Goal: Register for event/course

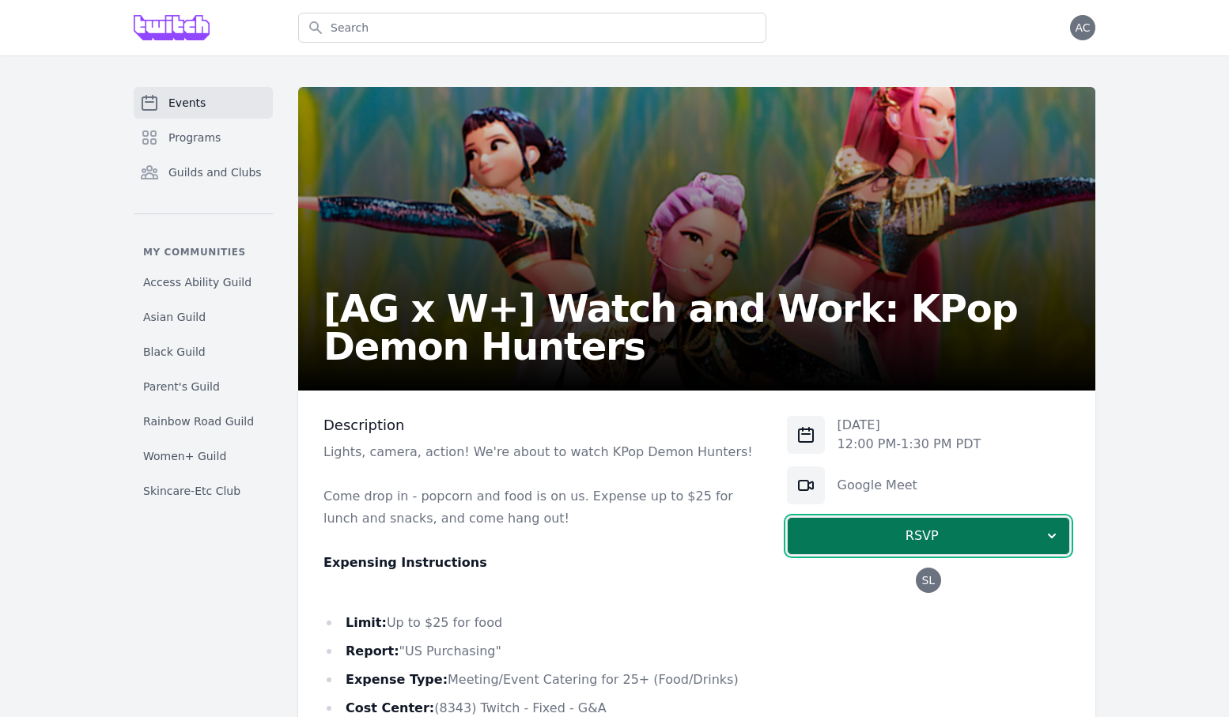
click at [854, 526] on button "RSVP" at bounding box center [928, 536] width 283 height 38
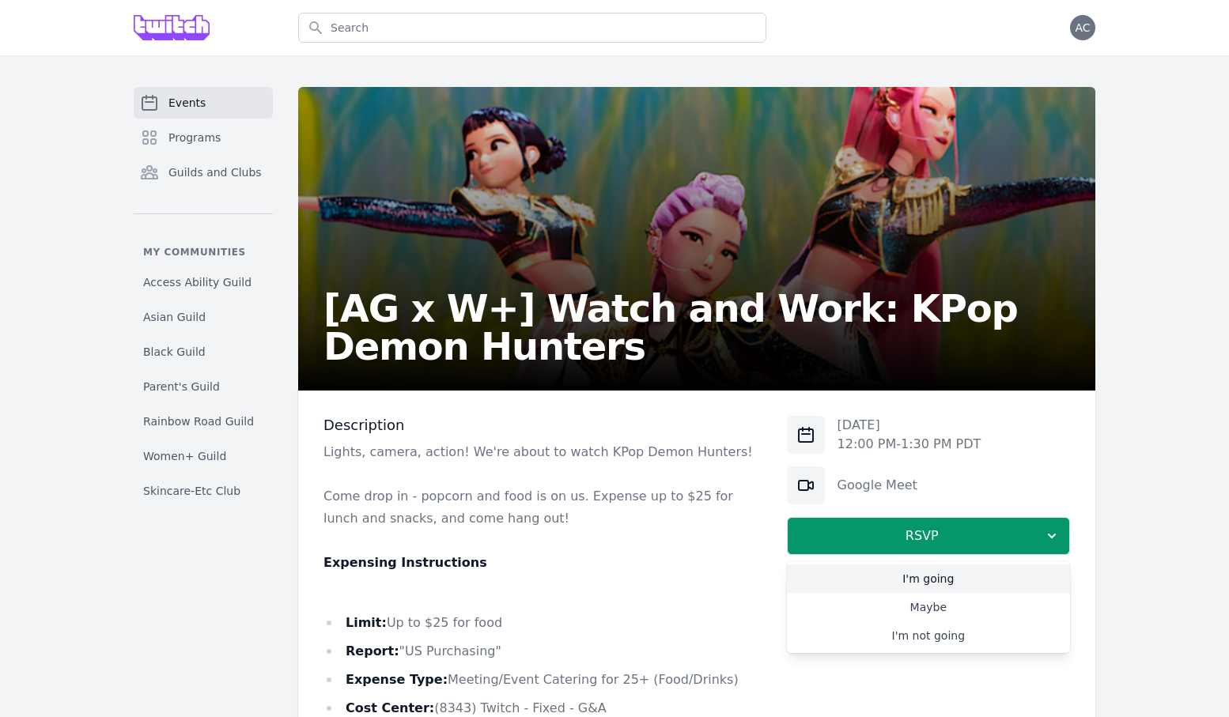
click at [863, 605] on link "Maybe" at bounding box center [928, 607] width 283 height 28
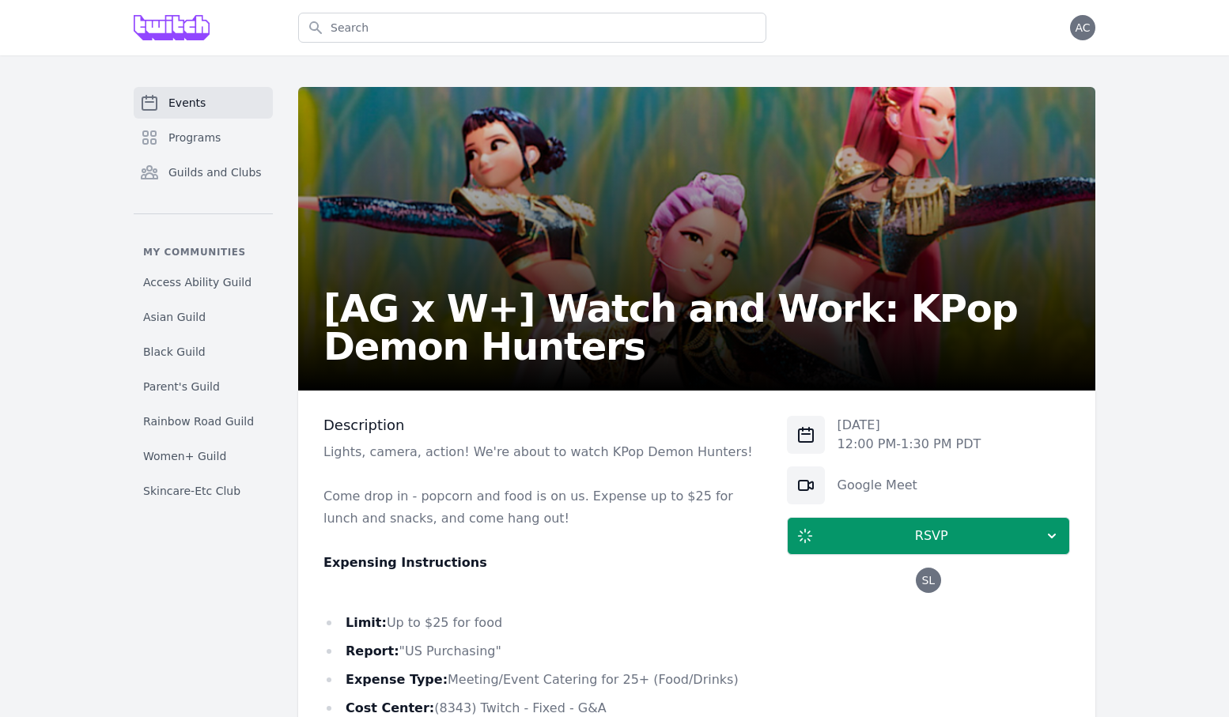
click at [202, 104] on span "Events" at bounding box center [186, 103] width 37 height 16
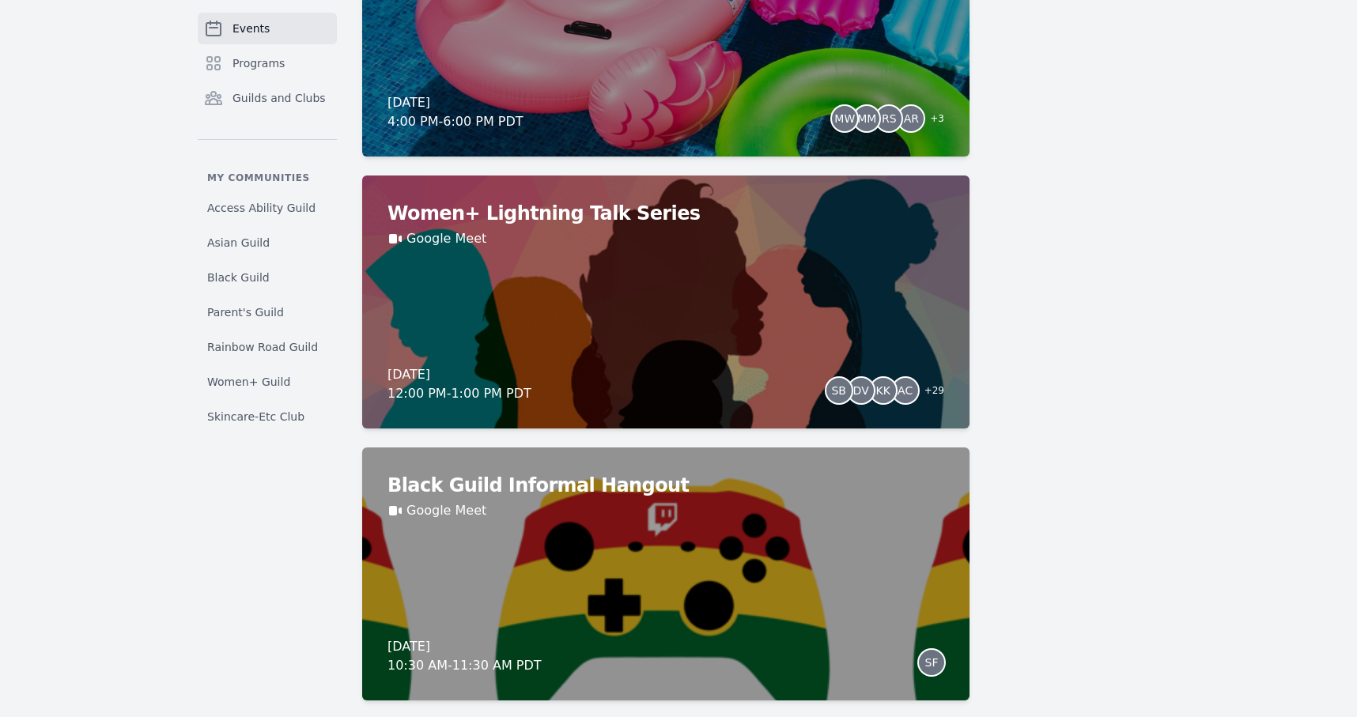
scroll to position [2241, 0]
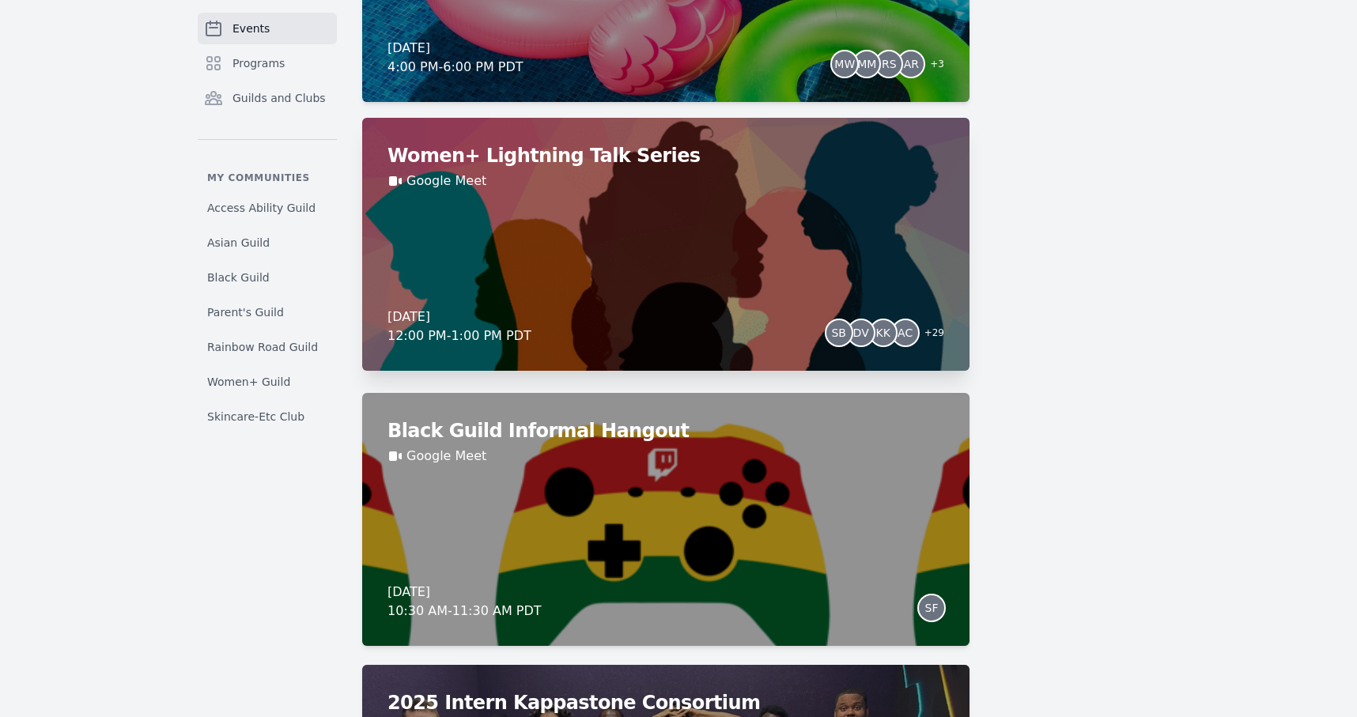
click at [490, 274] on div "Women+ Lightning Talk Series Google Meet [DATE] 12:00 PM - 1:00 PM PDT SB DV KK…" at bounding box center [665, 244] width 607 height 253
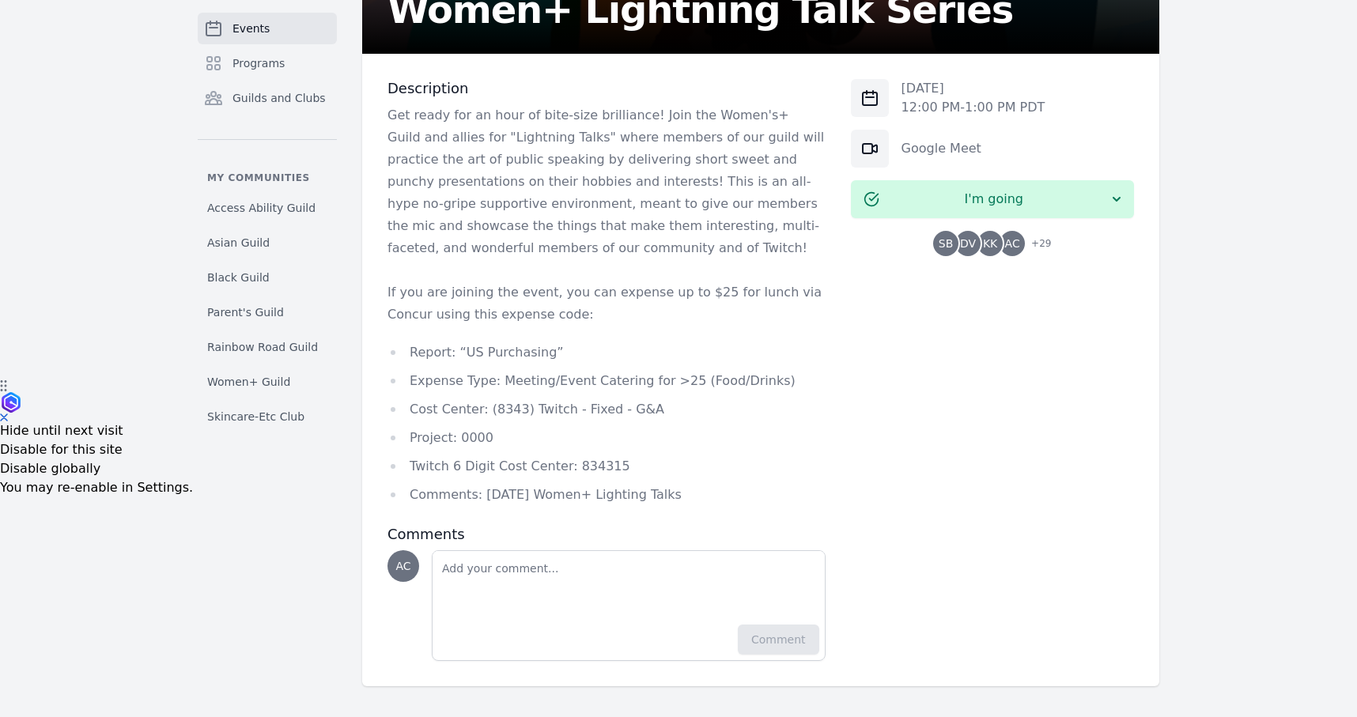
scroll to position [338, 0]
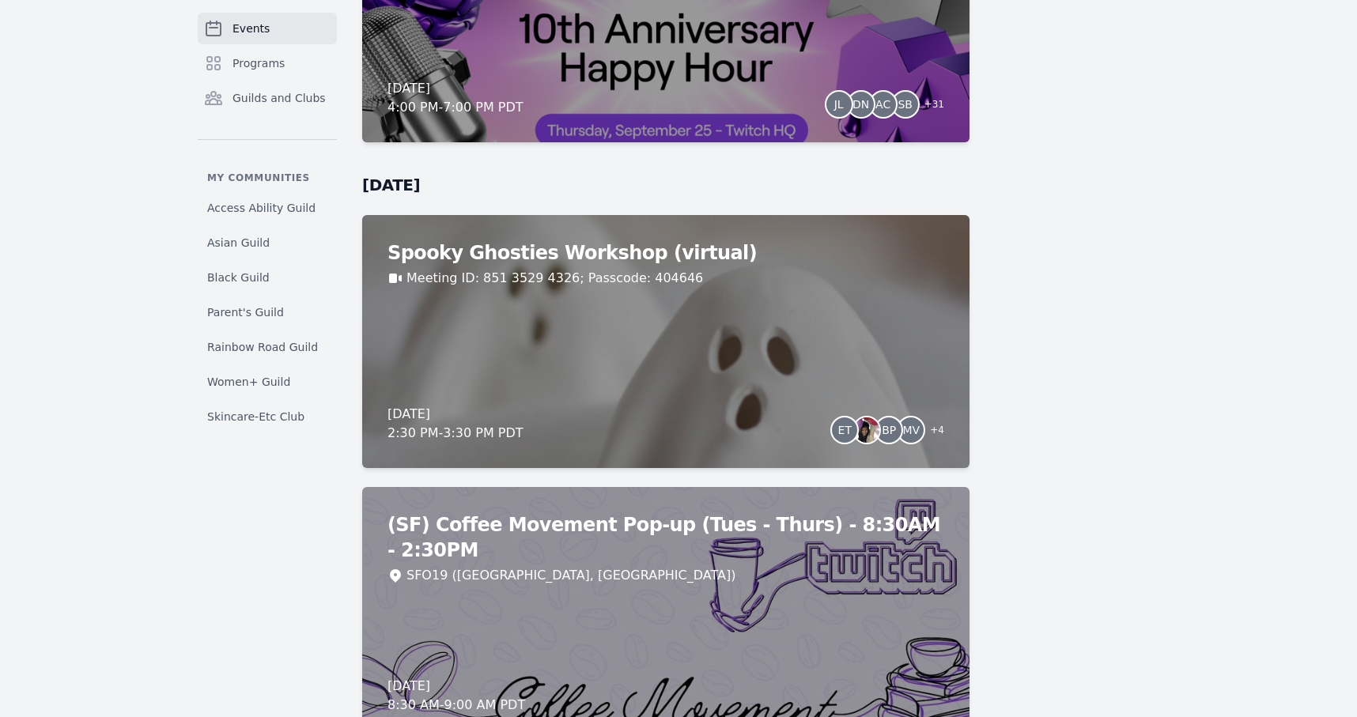
scroll to position [6888, 0]
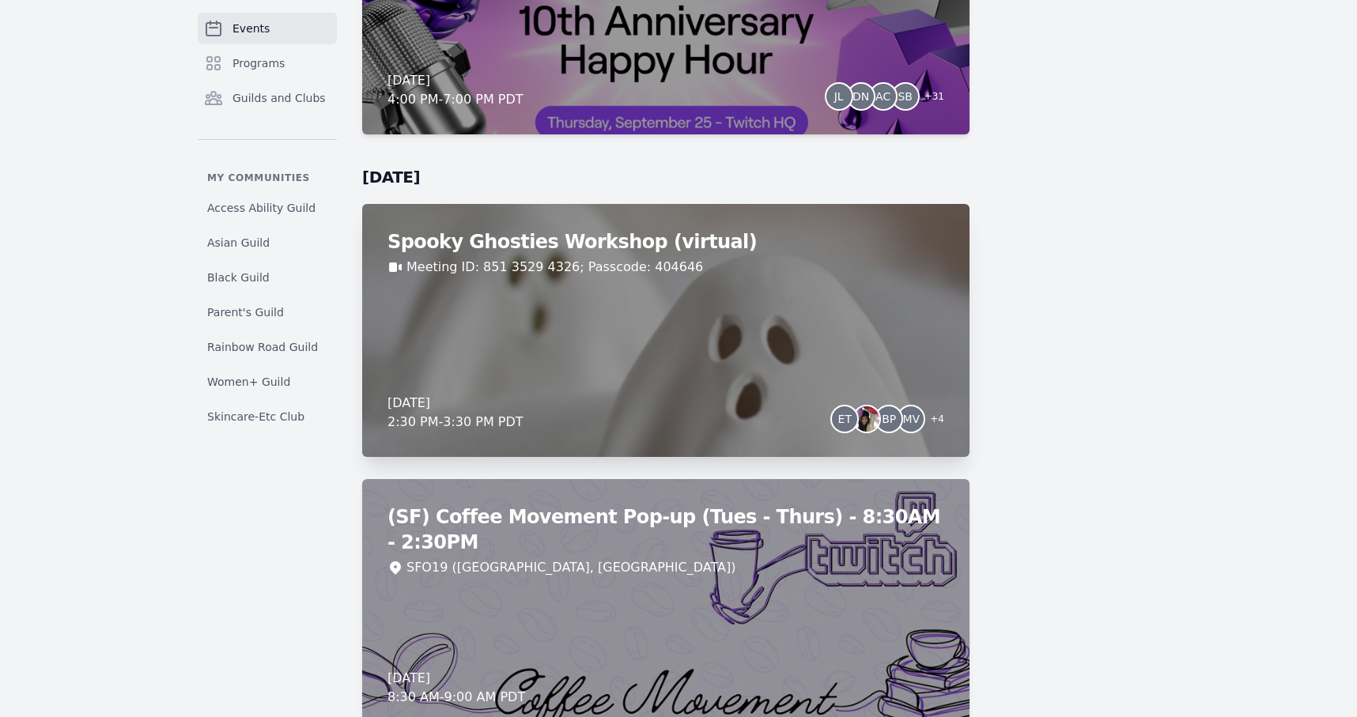
click at [655, 336] on div "Spooky Ghosties Workshop (virtual) Meeting ID: 851 3529 4326; Passcode: 404646 …" at bounding box center [665, 330] width 607 height 253
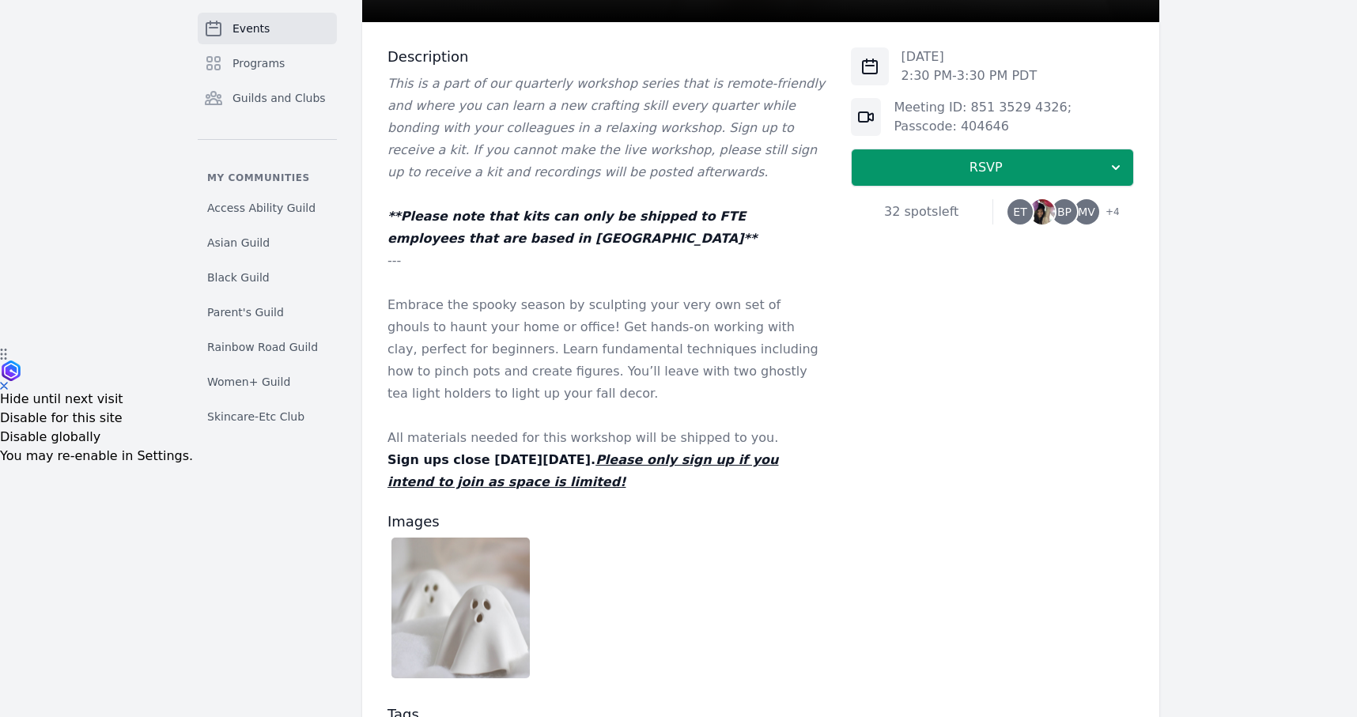
scroll to position [376, 0]
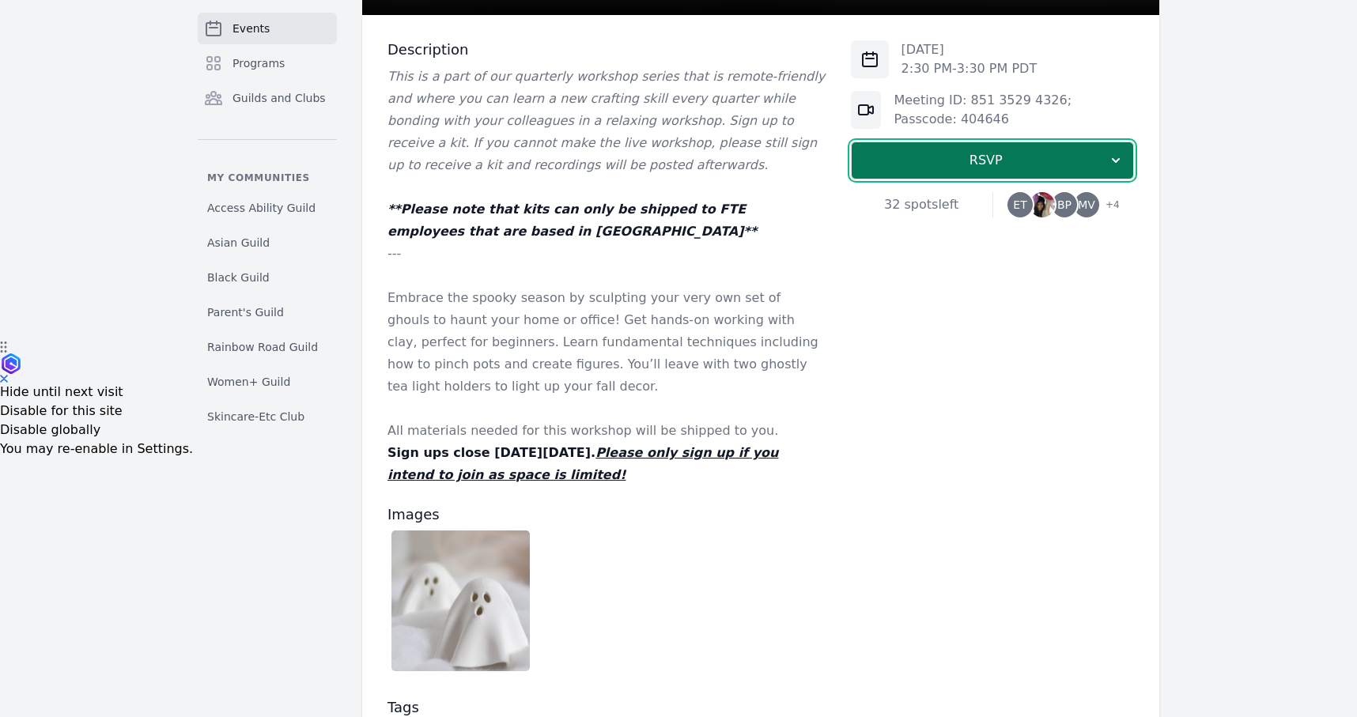
click at [1041, 161] on span "RSVP" at bounding box center [986, 160] width 244 height 19
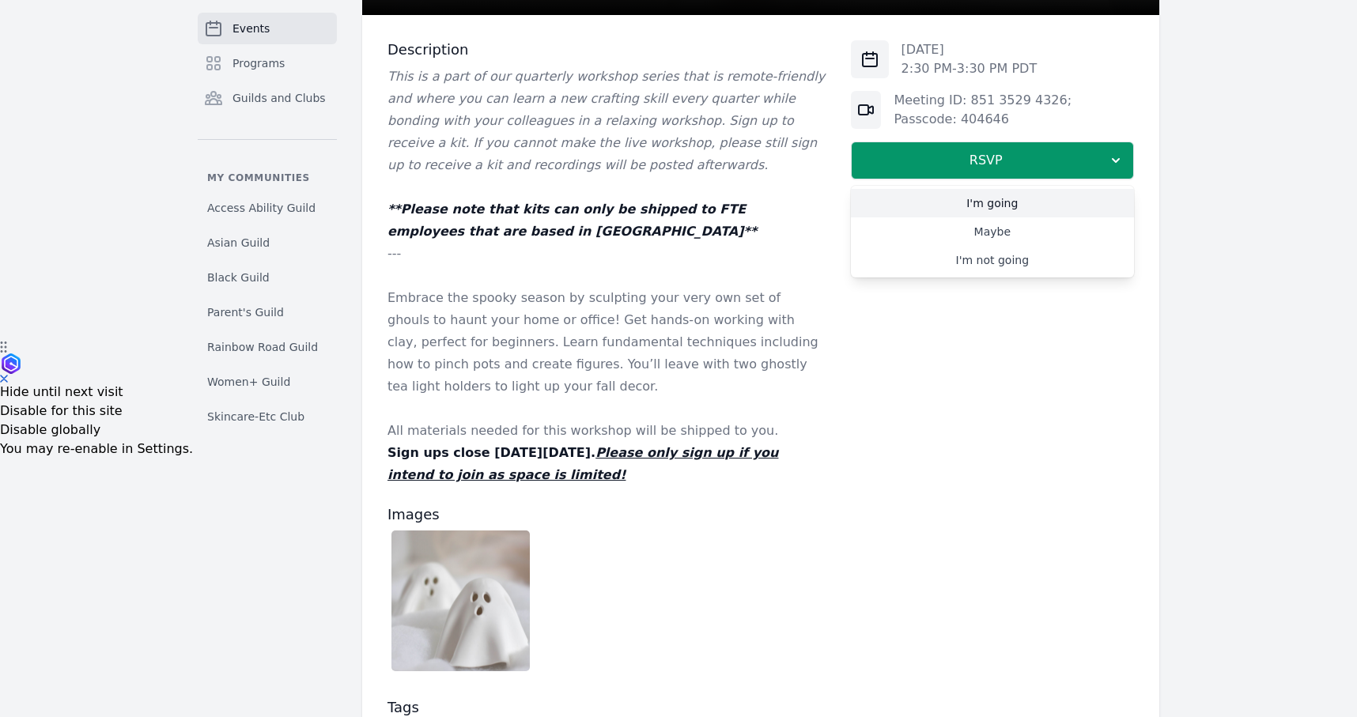
click at [1035, 199] on link "I'm going" at bounding box center [992, 203] width 283 height 28
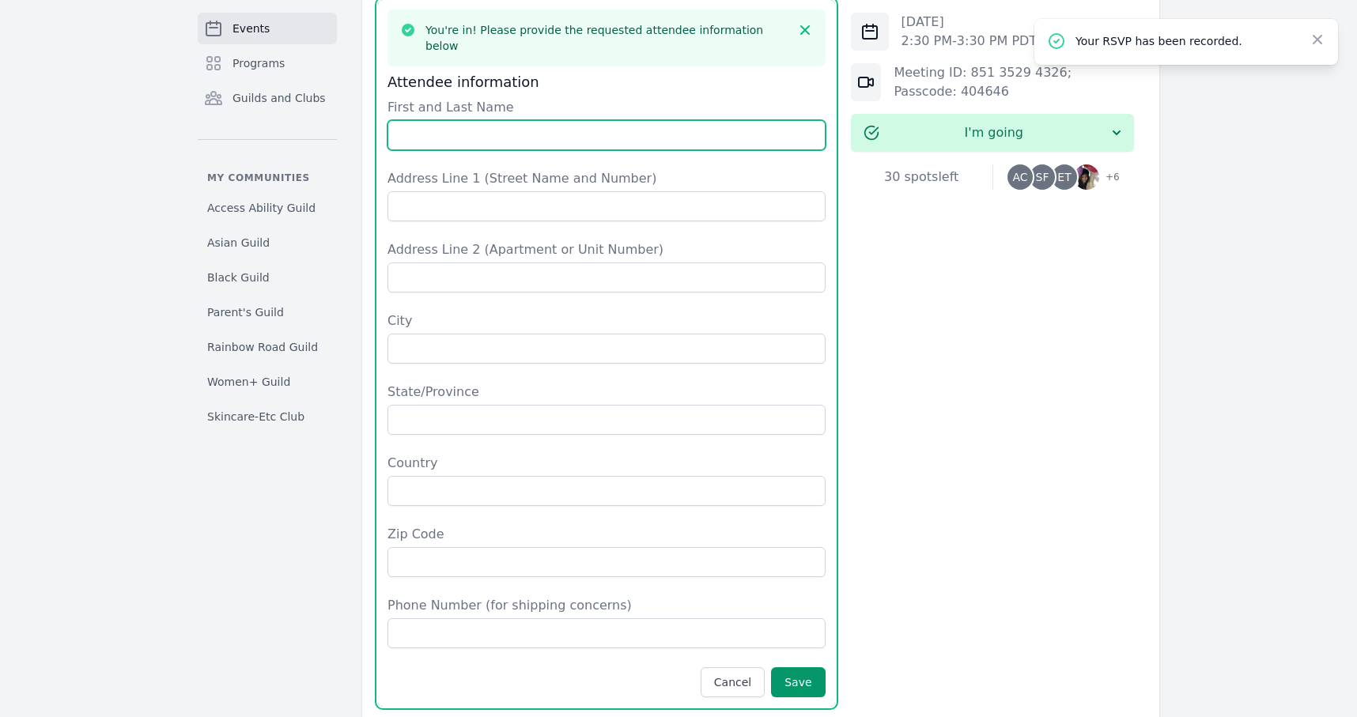
click at [542, 120] on input "First and Last Name" at bounding box center [607, 135] width 438 height 30
type input "[PERSON_NAME]"
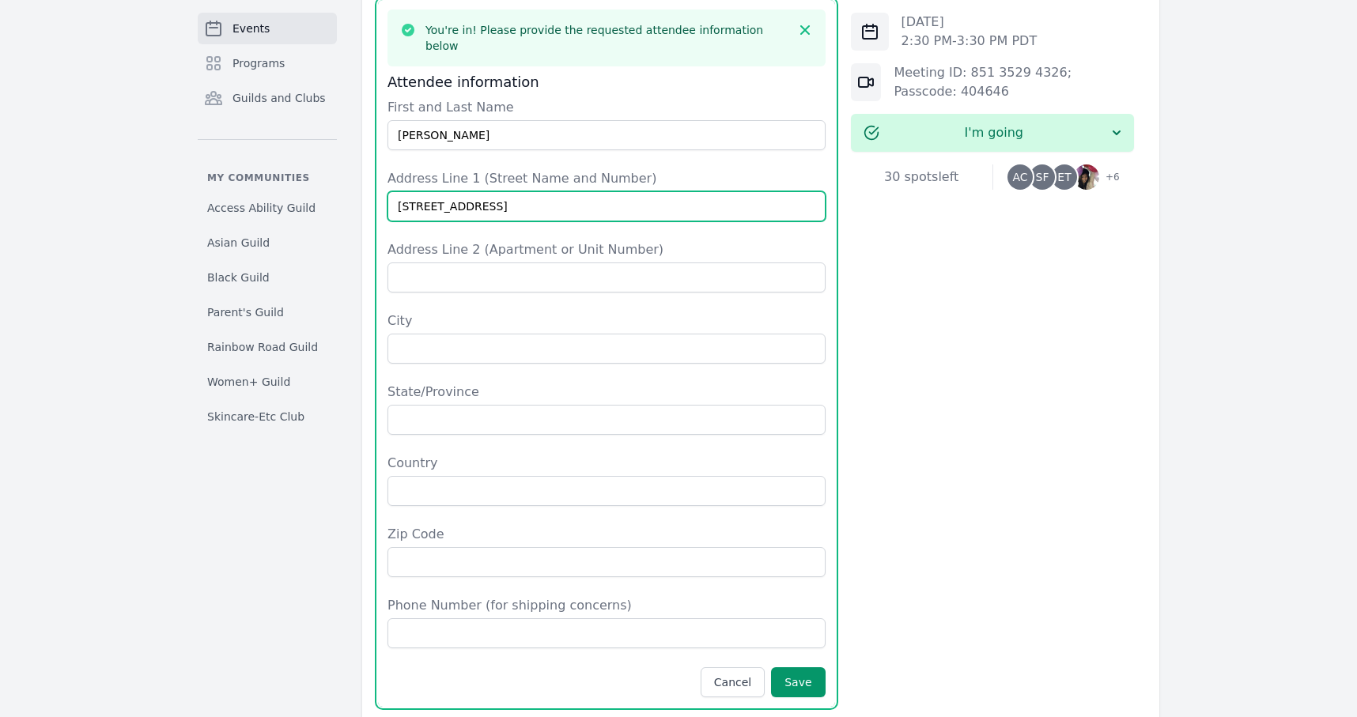
type input "[STREET_ADDRESS]"
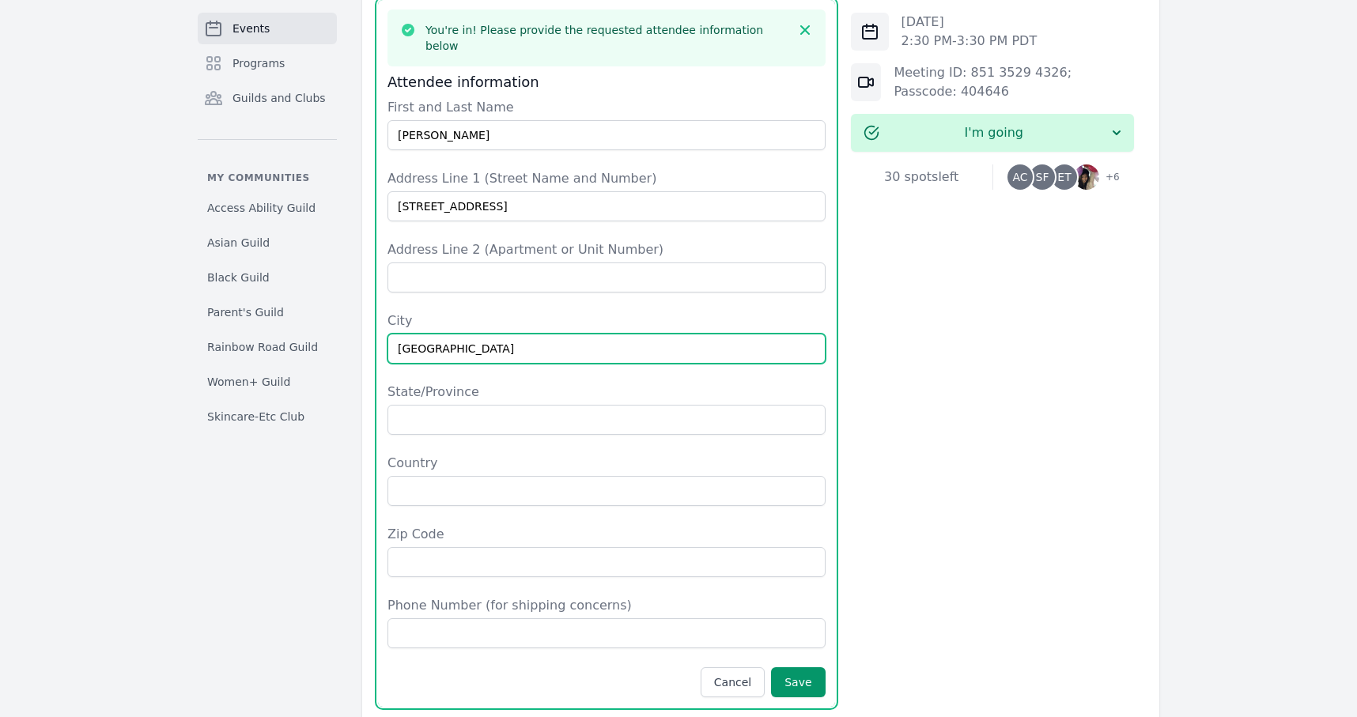
type input "[GEOGRAPHIC_DATA]"
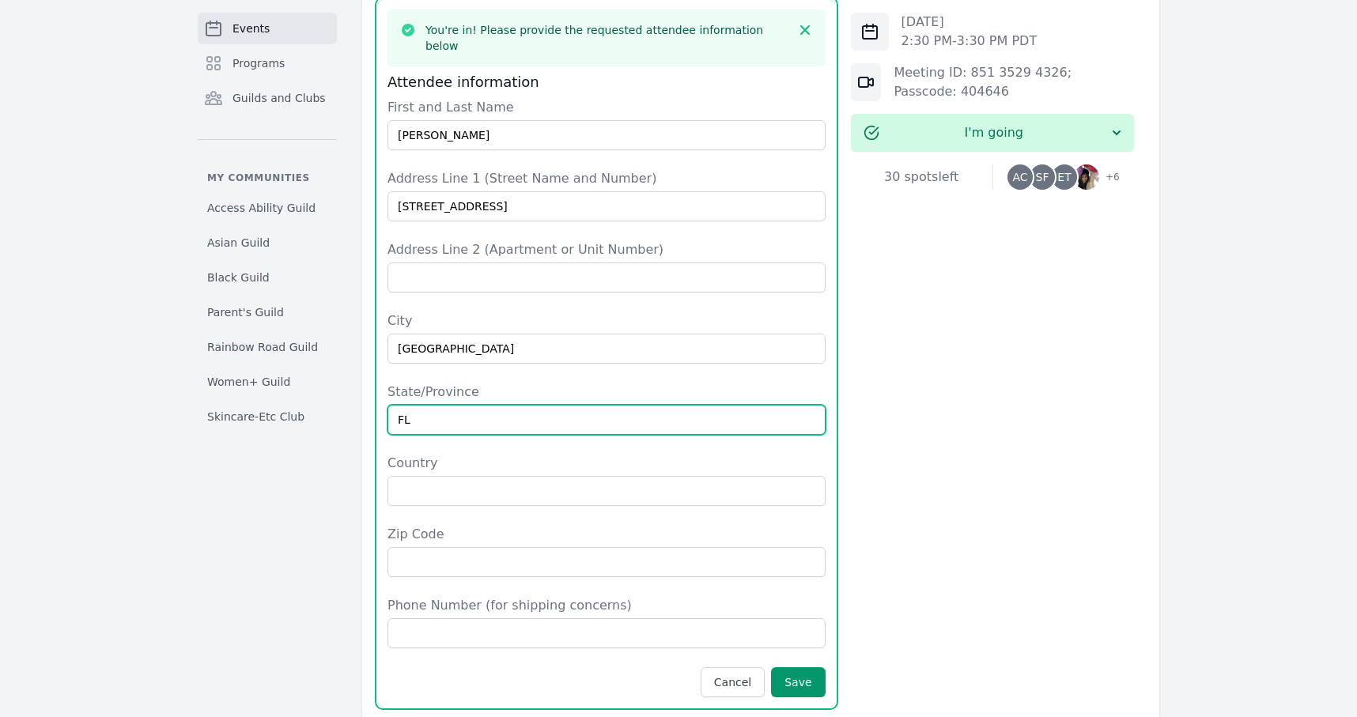
type input "FL"
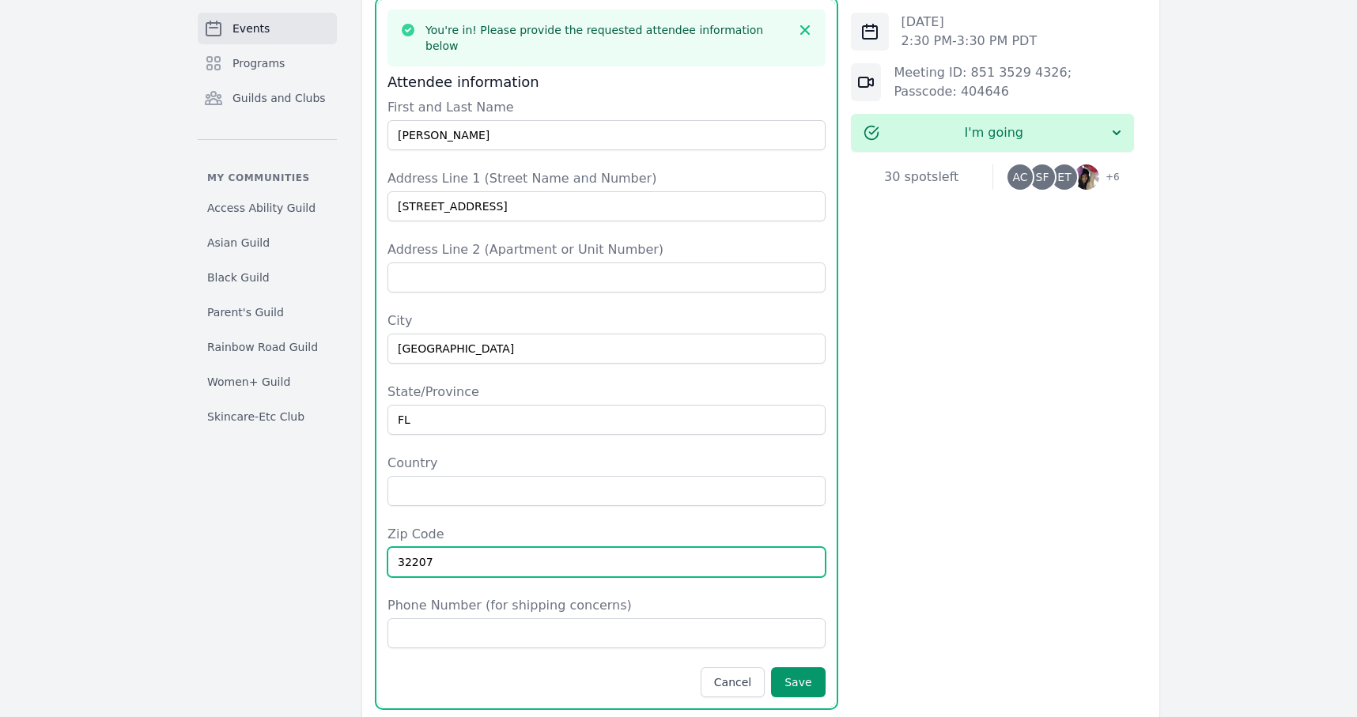
type input "32207"
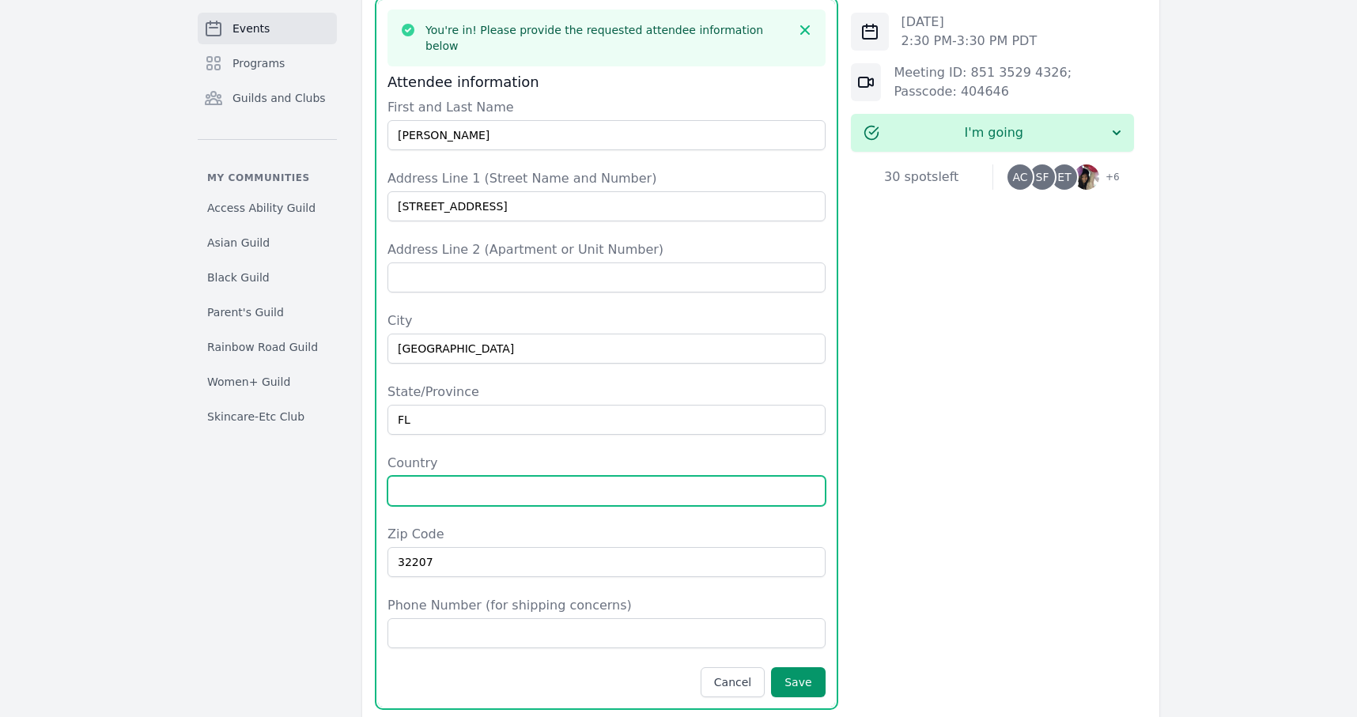
click at [440, 476] on input "Country" at bounding box center [607, 491] width 438 height 30
type input "[GEOGRAPHIC_DATA]"
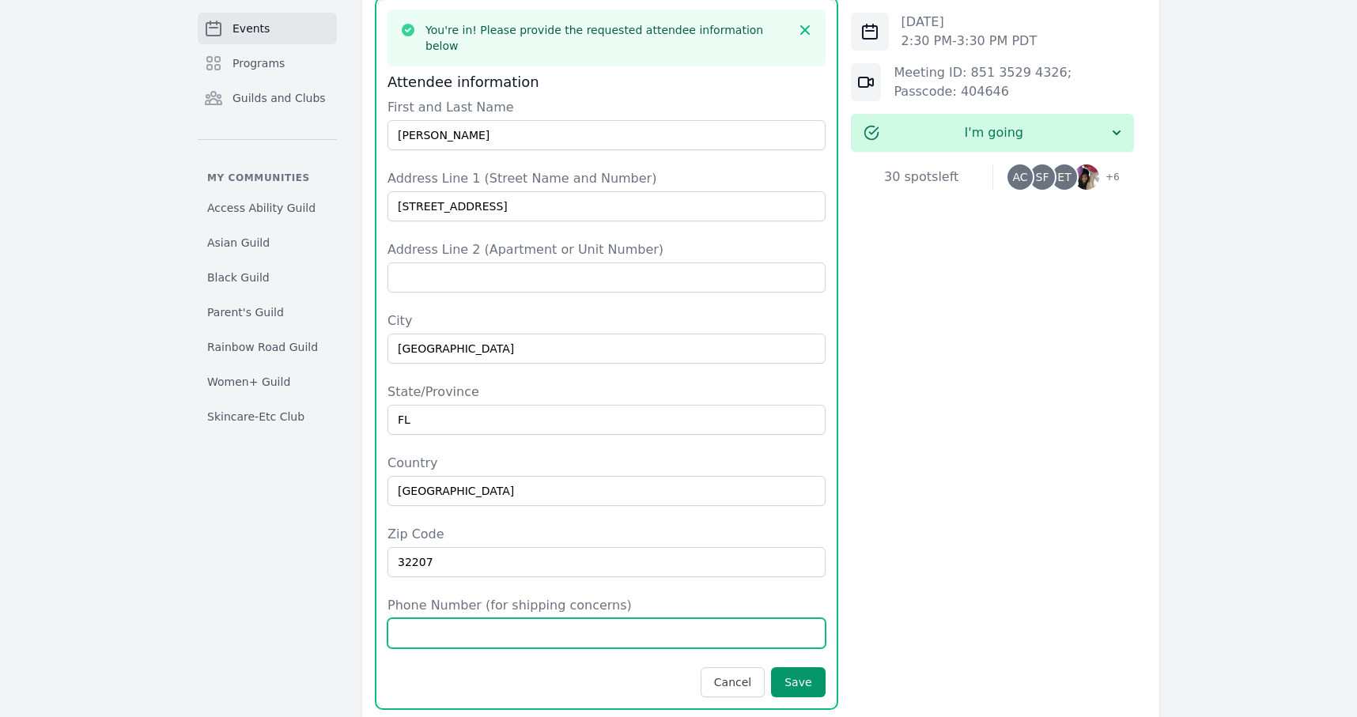
click at [463, 625] on input "Phone Number (for shipping concerns)" at bounding box center [607, 633] width 438 height 30
type input "[PHONE_NUMBER]"
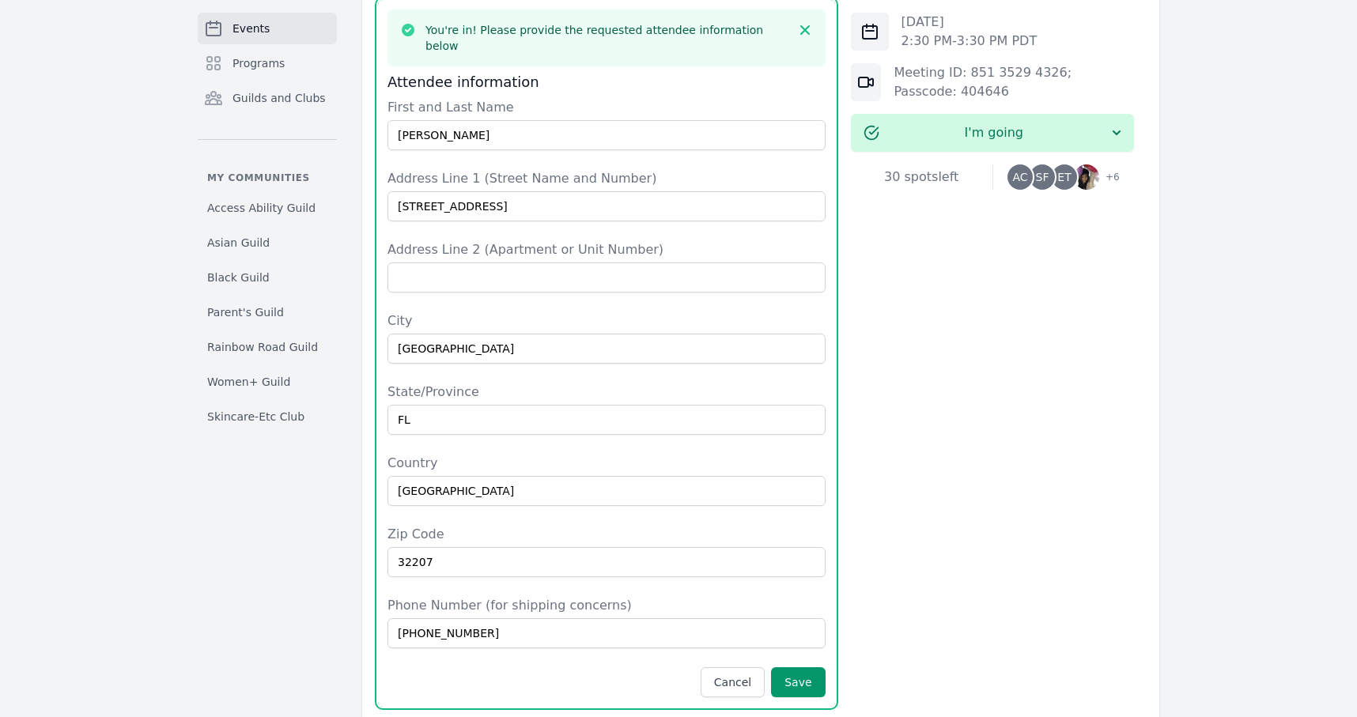
click at [825, 642] on form "First and Last Name [PERSON_NAME] Address Line 1 (Street Name and Number) [STRE…" at bounding box center [607, 397] width 438 height 599
click at [808, 668] on button "Save" at bounding box center [798, 683] width 54 height 30
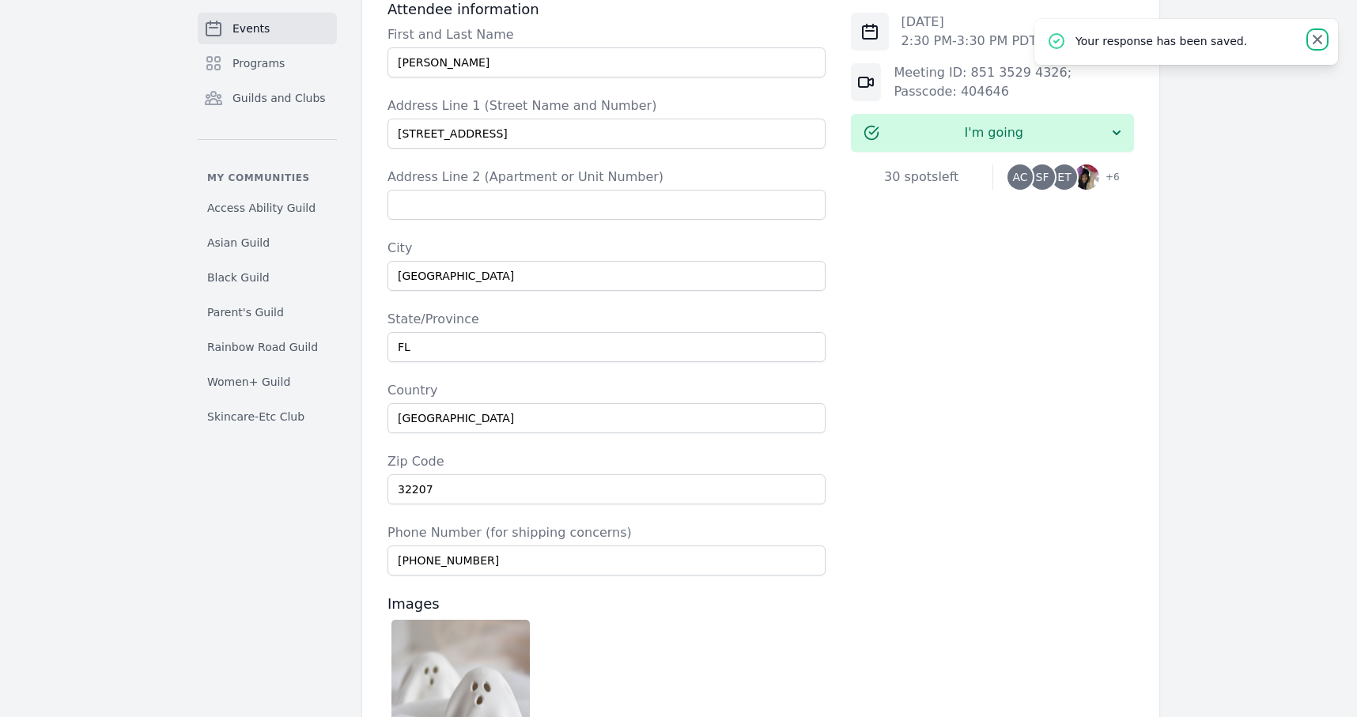
click at [1228, 39] on icon at bounding box center [1317, 39] width 9 height 9
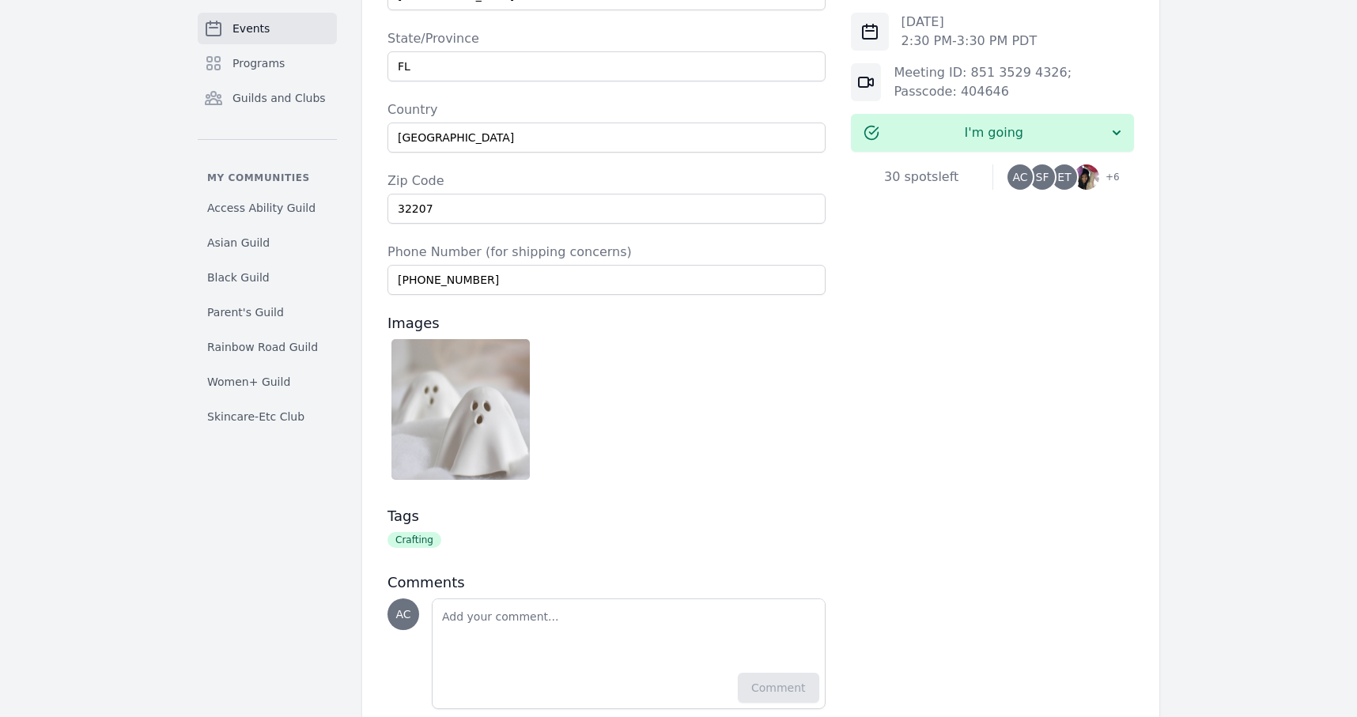
scroll to position [1211, 0]
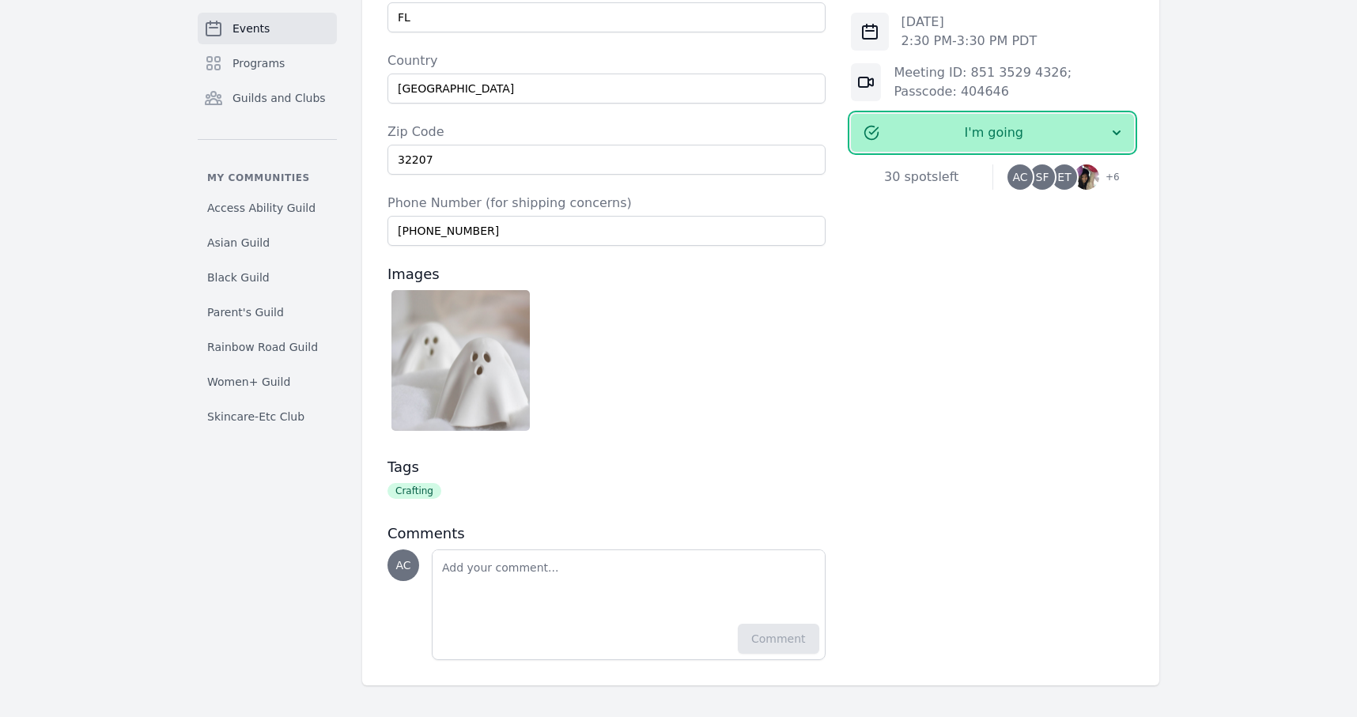
click at [1124, 131] on icon "button" at bounding box center [1117, 133] width 16 height 16
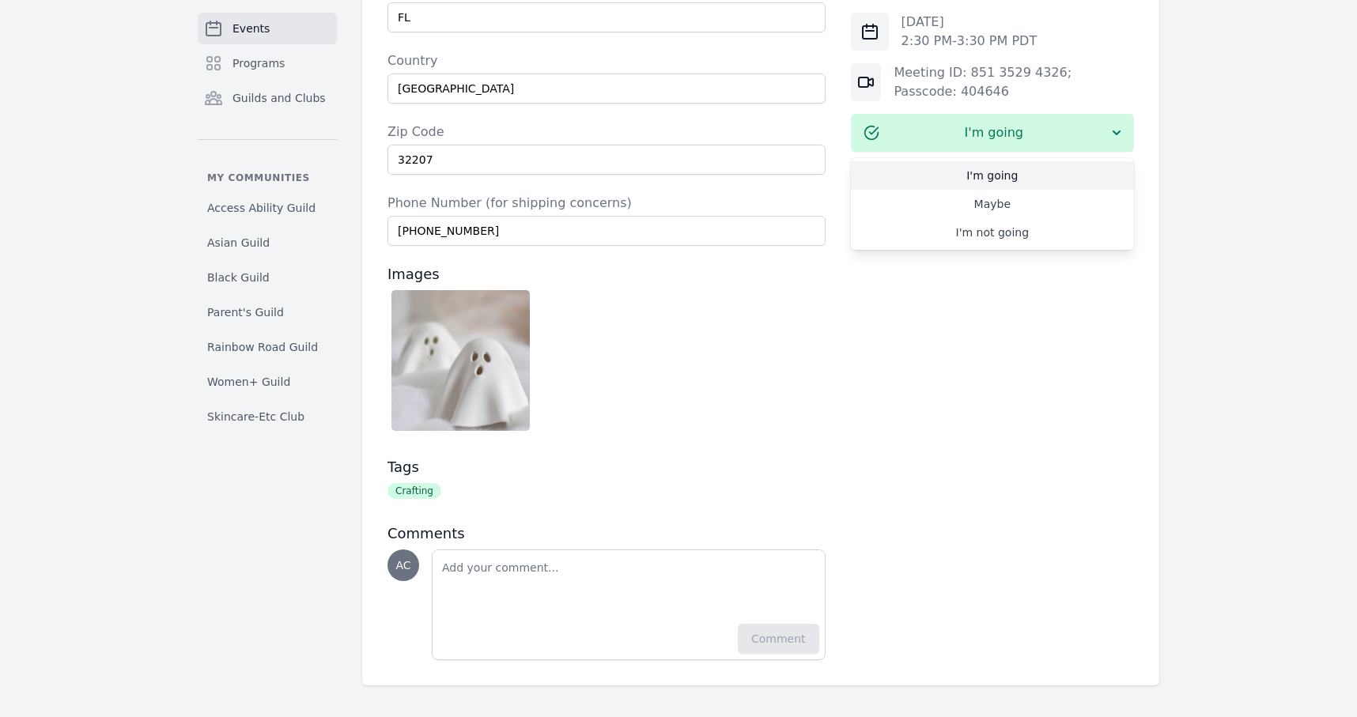
click at [1040, 172] on link "I'm going" at bounding box center [992, 175] width 283 height 28
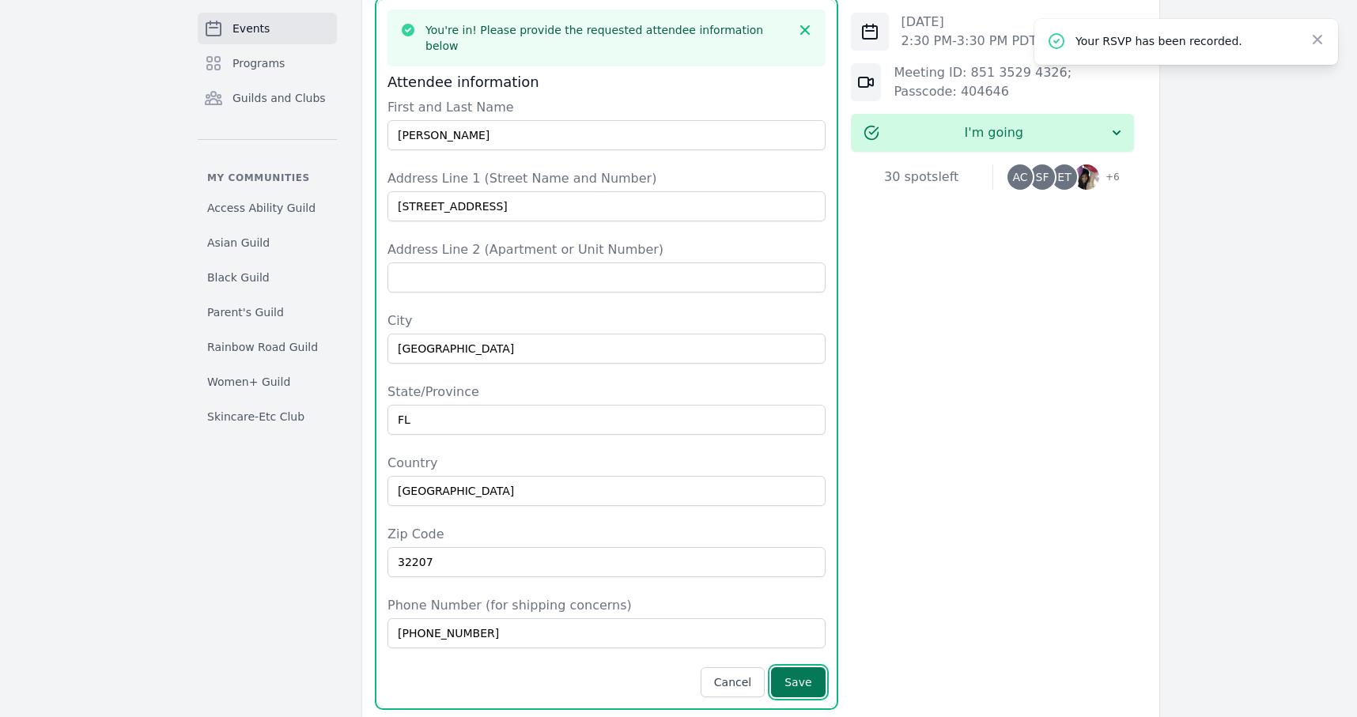
click at [795, 672] on button "Save" at bounding box center [798, 683] width 54 height 30
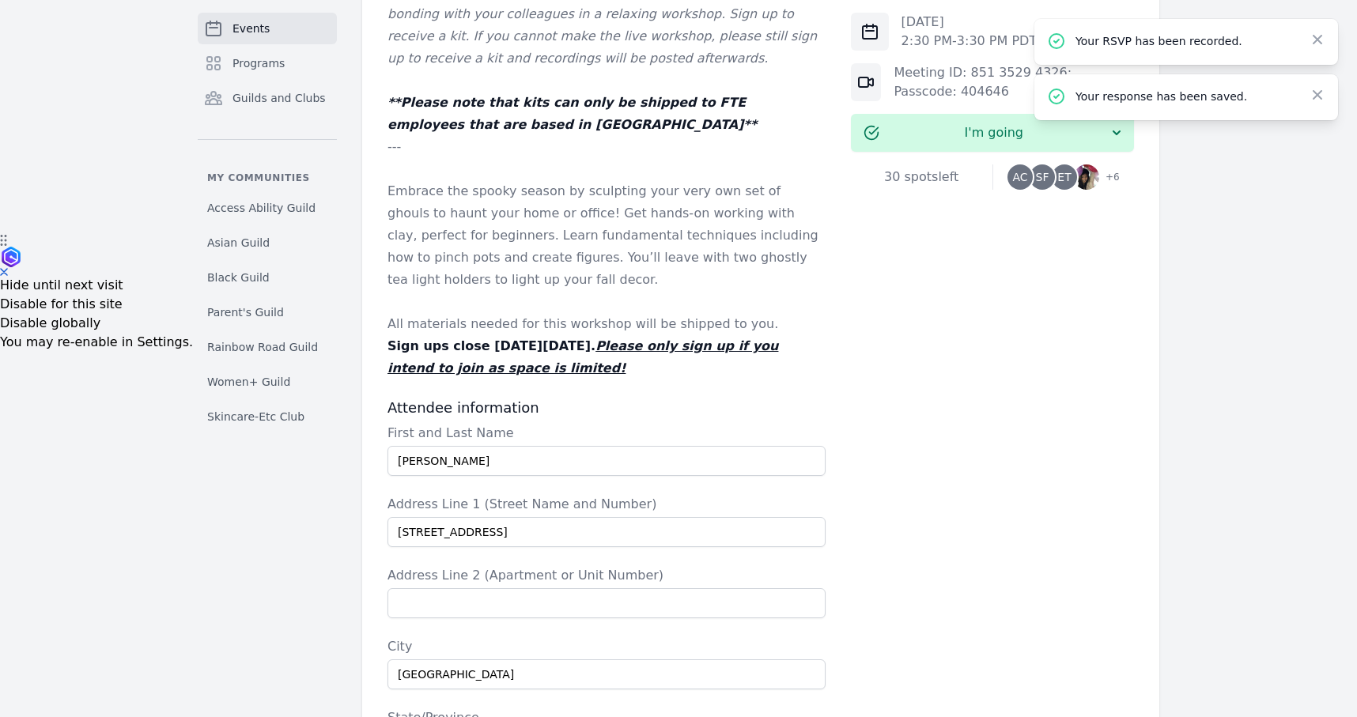
scroll to position [6, 0]
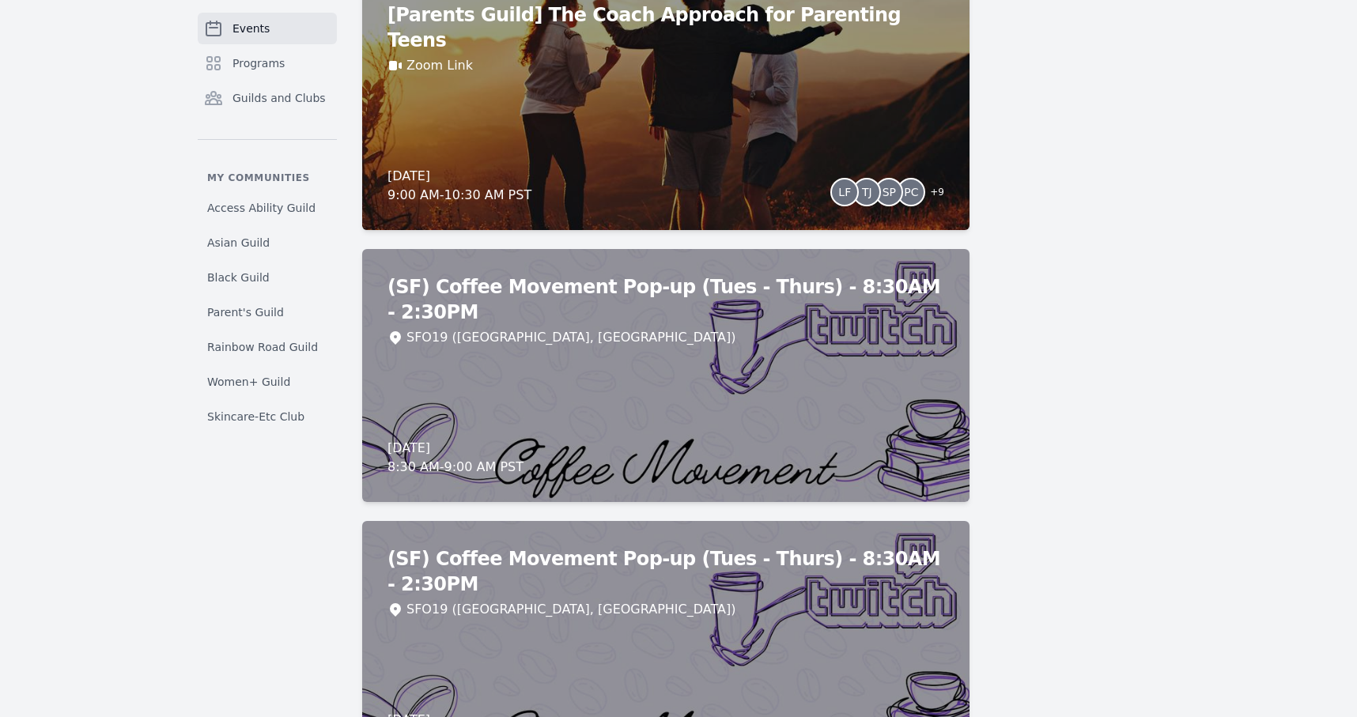
scroll to position [11533, 0]
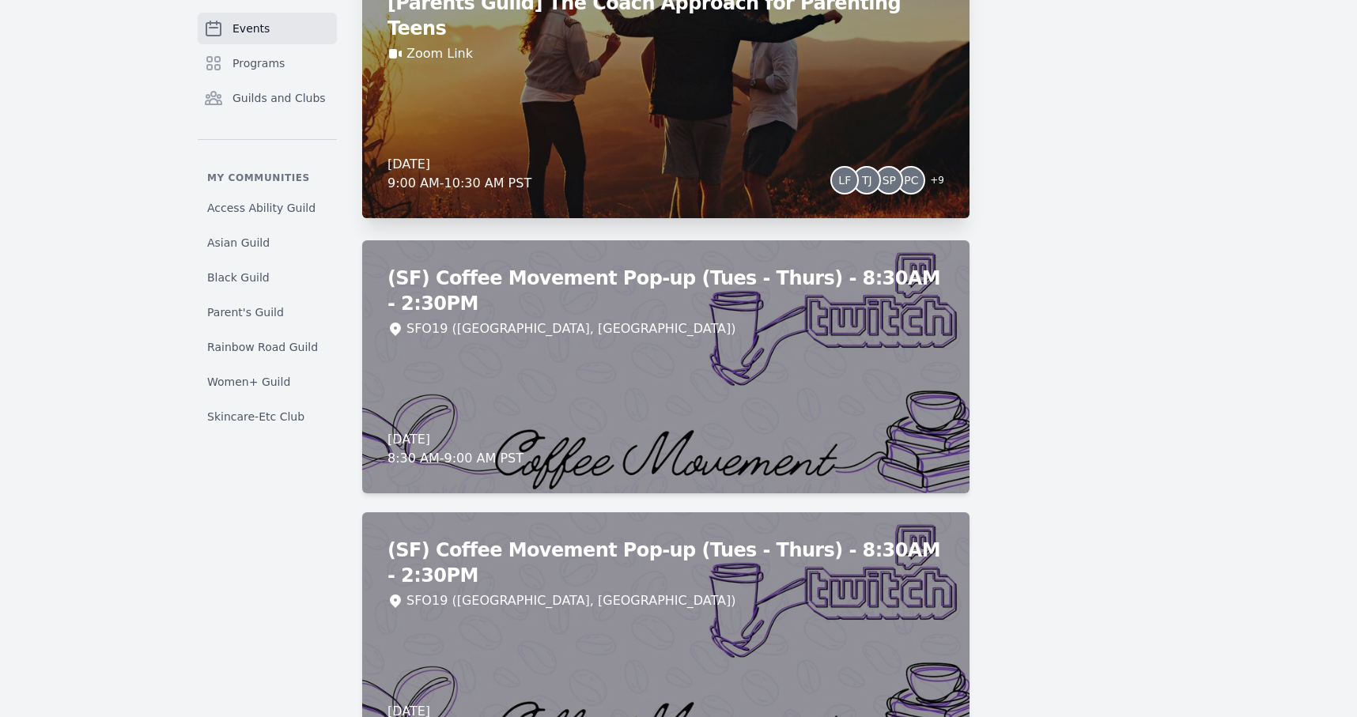
click at [581, 127] on div "[Parents Guild] The Coach Approach for Parenting Teens Zoom Link [DATE] 9:00 AM…" at bounding box center [665, 91] width 607 height 253
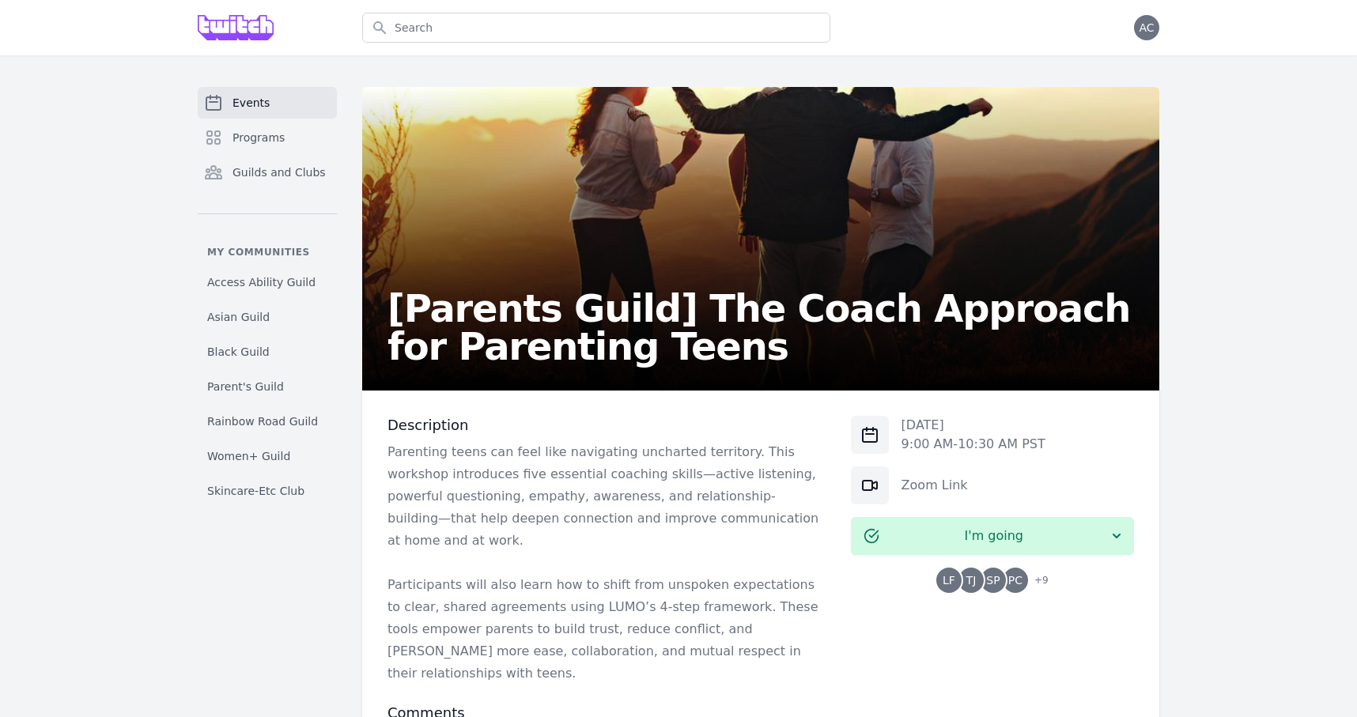
scroll to position [135, 0]
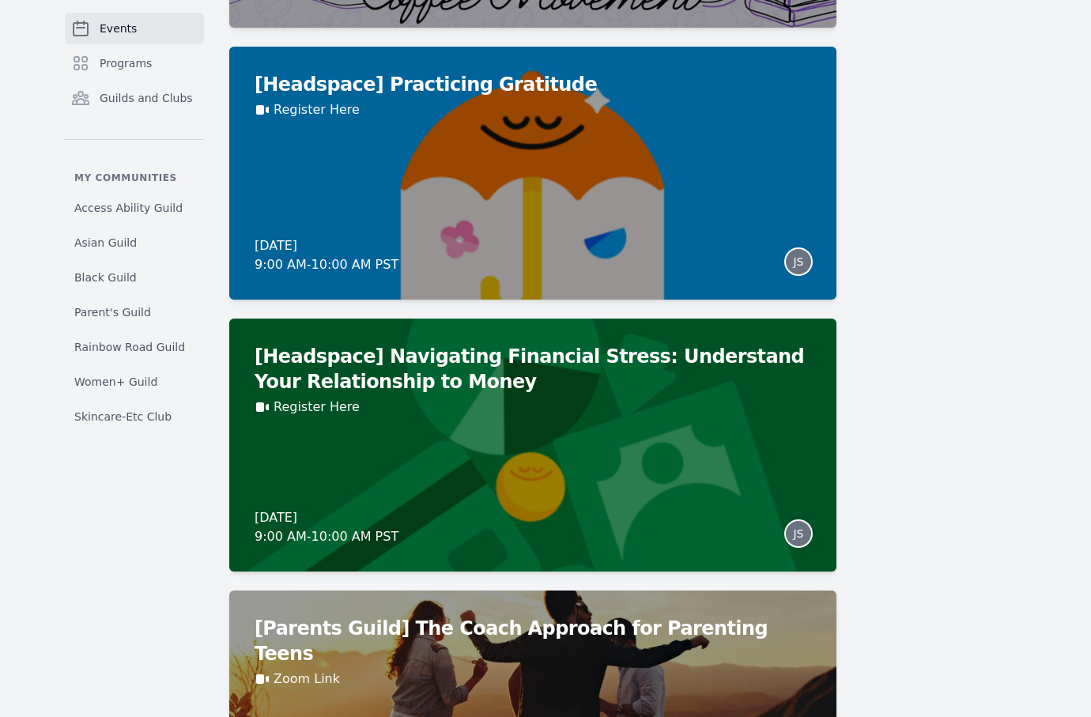
scroll to position [10906, 0]
